Goal: Information Seeking & Learning: Learn about a topic

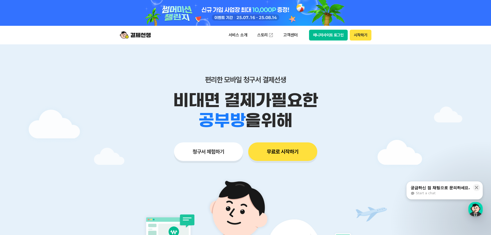
drag, startPoint x: 372, startPoint y: 153, endPoint x: 355, endPoint y: 140, distance: 22.0
click at [370, 152] on div "청구서 체험하기 무료로 시작하기" at bounding box center [246, 151] width 264 height 19
click at [379, 125] on div at bounding box center [245, 180] width 491 height 272
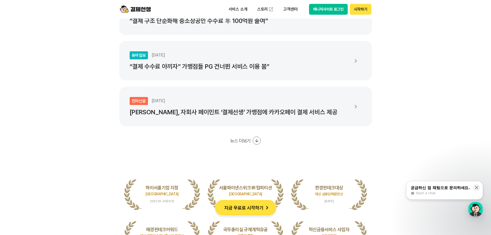
scroll to position [877, 0]
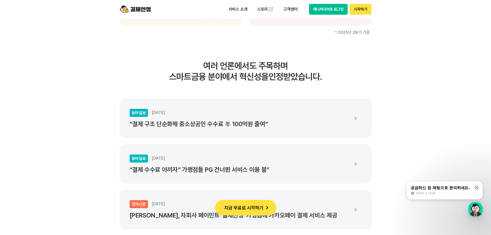
drag, startPoint x: 228, startPoint y: 66, endPoint x: 336, endPoint y: 84, distance: 110.0
click at [336, 84] on div "여러 언론에서도 주목하며 스마트금융 분야에서 혁신성을 인정받았습니다. 동아일보 2024.12.16 “결제 구조 단순화해 중소상공인 수수료 年 …" at bounding box center [245, 204] width 253 height 289
click at [443, 196] on button "궁금하신 점 채팅으로 문의하세요. Start a chat" at bounding box center [445, 190] width 76 height 18
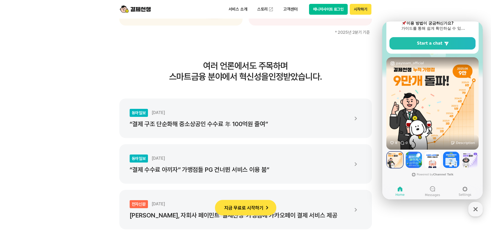
scroll to position [37, 0]
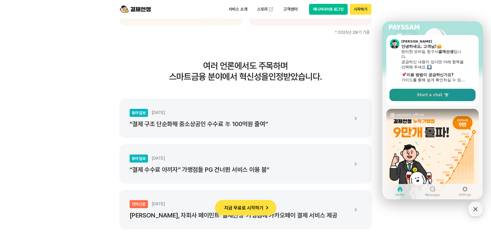
click at [449, 93] on link "Start a chat" at bounding box center [433, 95] width 86 height 12
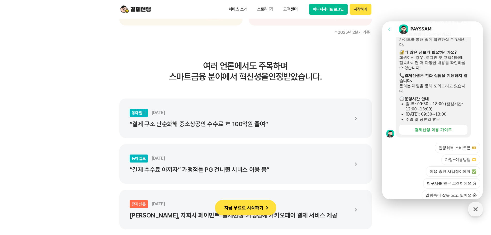
scroll to position [144, 0]
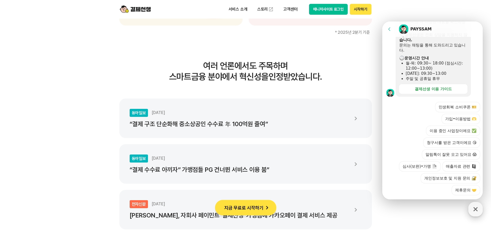
click at [471, 211] on div "button" at bounding box center [476, 209] width 14 height 14
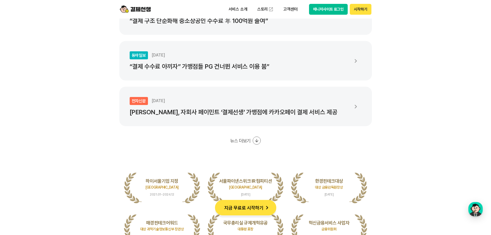
scroll to position [1006, 0]
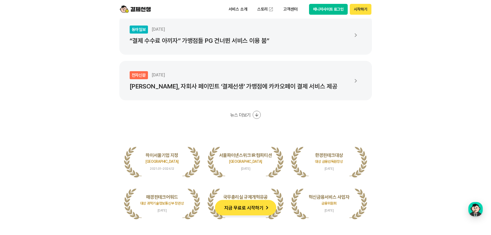
click at [261, 117] on div "동아일보 2024.12.16 “결제 구조 단순화해 중소상공인 수수료 年 100억원 줄여” 동아일보 2024.12.12 “결제 수수료 아끼자” …" at bounding box center [245, 44] width 253 height 149
click at [258, 115] on icon at bounding box center [257, 115] width 8 height 8
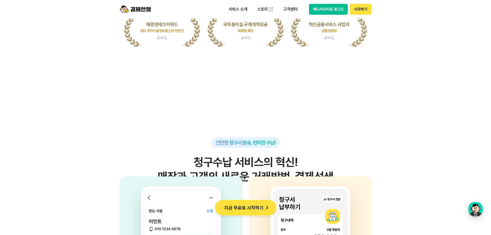
scroll to position [1341, 0]
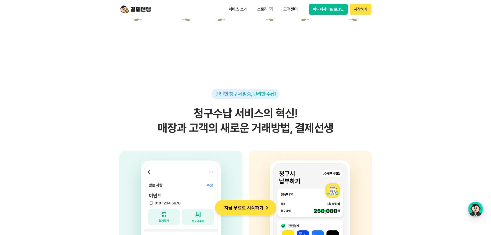
click at [400, 140] on section "간단한 청구서 발송, 편리한 수납! 청구수납 서비스의 혁신! 매장과 고객의 새로운 거래방법, 결제선생 사업자 고객의 휴대전화번호, 금액, 사유…" at bounding box center [245, 184] width 491 height 324
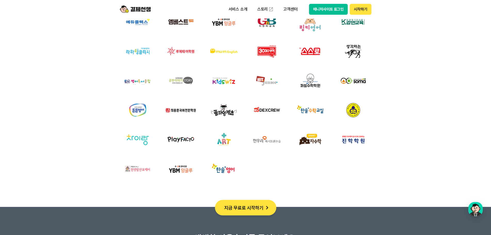
scroll to position [1857, 0]
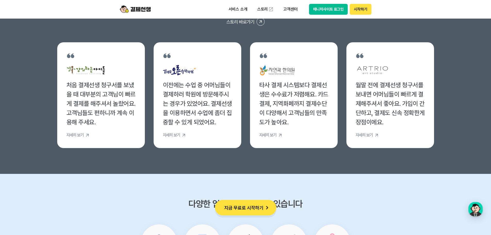
scroll to position [2296, 0]
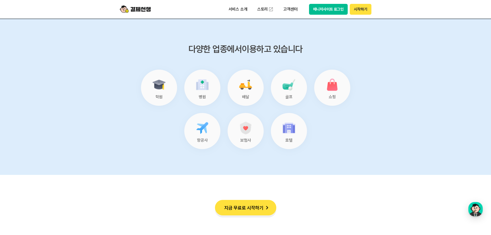
drag, startPoint x: 450, startPoint y: 158, endPoint x: 443, endPoint y: 158, distance: 7.2
click at [443, 158] on section "다양한 업종에서 이용하고 있습니다 학원 병원 배달 골프 쇼핑 항공사 보험사 호텔" at bounding box center [245, 97] width 491 height 156
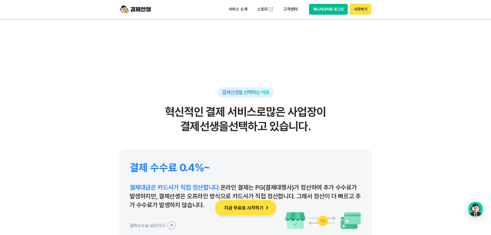
scroll to position [2528, 0]
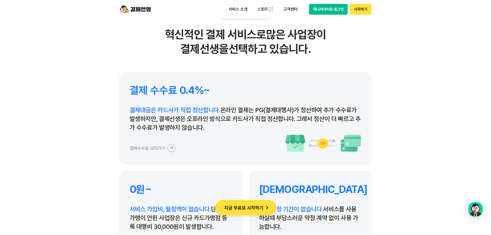
drag, startPoint x: 130, startPoint y: 106, endPoint x: 226, endPoint y: 131, distance: 98.9
click at [226, 131] on p "결제대금은 카드사가 직접 정산합니다. 온라인 결제는 PG(결제대행사)가 정산하여 추가 수수료가 발생하지만, 결제선생은 오프라인 방식으로 카드사…" at bounding box center [246, 119] width 232 height 26
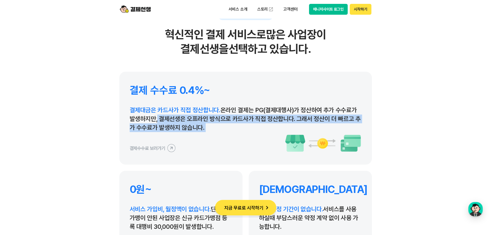
drag, startPoint x: 226, startPoint y: 131, endPoint x: 157, endPoint y: 119, distance: 70.1
click at [157, 119] on p "결제대금은 카드사가 직접 정산합니다. 온라인 결제는 PG(결제대행사)가 정산하여 추가 수수료가 발생하지만, 결제선생은 오프라인 방식으로 카드사…" at bounding box center [246, 119] width 232 height 26
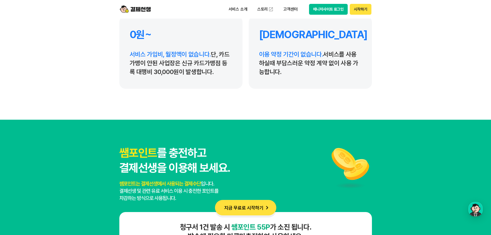
scroll to position [2760, 0]
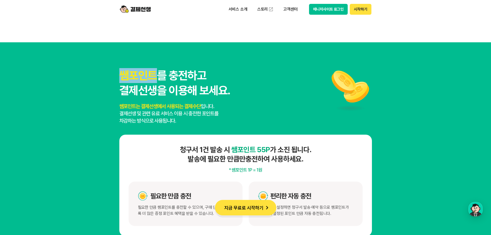
drag, startPoint x: 90, startPoint y: 66, endPoint x: 49, endPoint y: 59, distance: 41.4
click at [49, 59] on section "쌤포인트 를 충전하고 결제선생을 이용해 보세요. 쌤포인트는 결제선생에서 사용되는 결제수단 입니다. 결제선생 및 관련 유료 서비스 이용 시 충전…" at bounding box center [245, 152] width 491 height 220
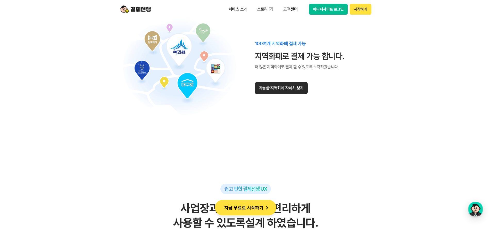
scroll to position [3353, 0]
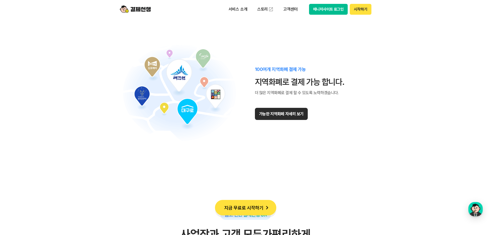
click at [289, 115] on button "가능한 지역화폐 자세히 보기" at bounding box center [281, 114] width 53 height 12
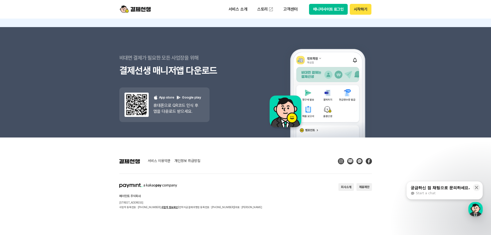
scroll to position [671, 0]
click at [195, 167] on div "서비스 이용약관 개인정보 취급방침 페이민트 주식회사 [STREET_ADDRESS] 사업자 등록번호 : [PHONE_NUMBER] 사업자 정보확…" at bounding box center [245, 183] width 253 height 51
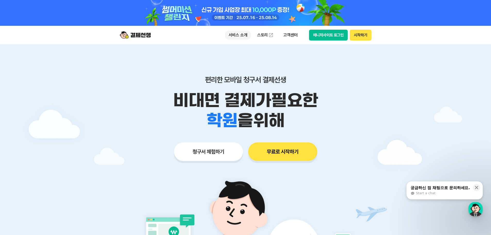
click at [243, 31] on p "서비스 소개" at bounding box center [238, 34] width 26 height 9
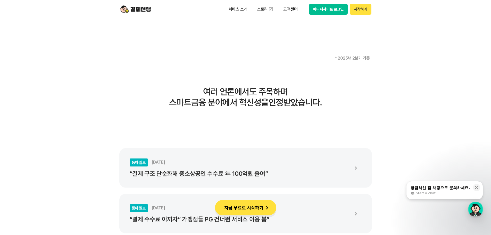
scroll to position [980, 0]
